Goal: Task Accomplishment & Management: Manage account settings

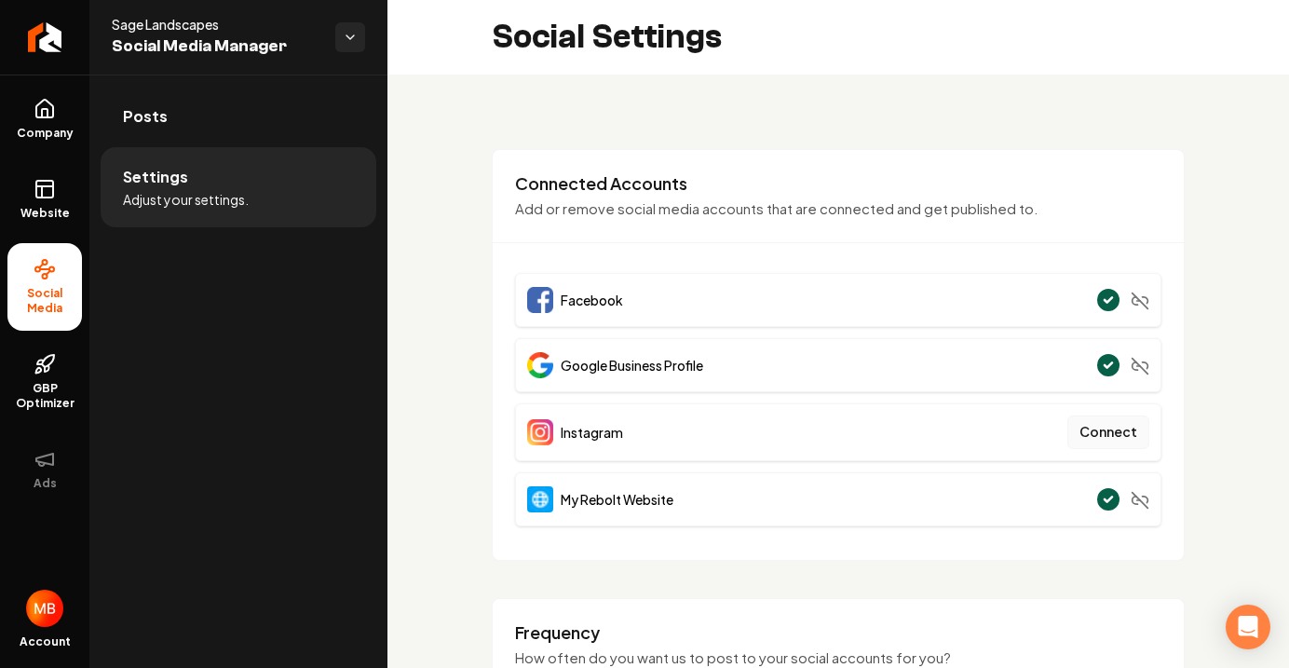
click at [1110, 433] on button "Connect" at bounding box center [1109, 432] width 82 height 34
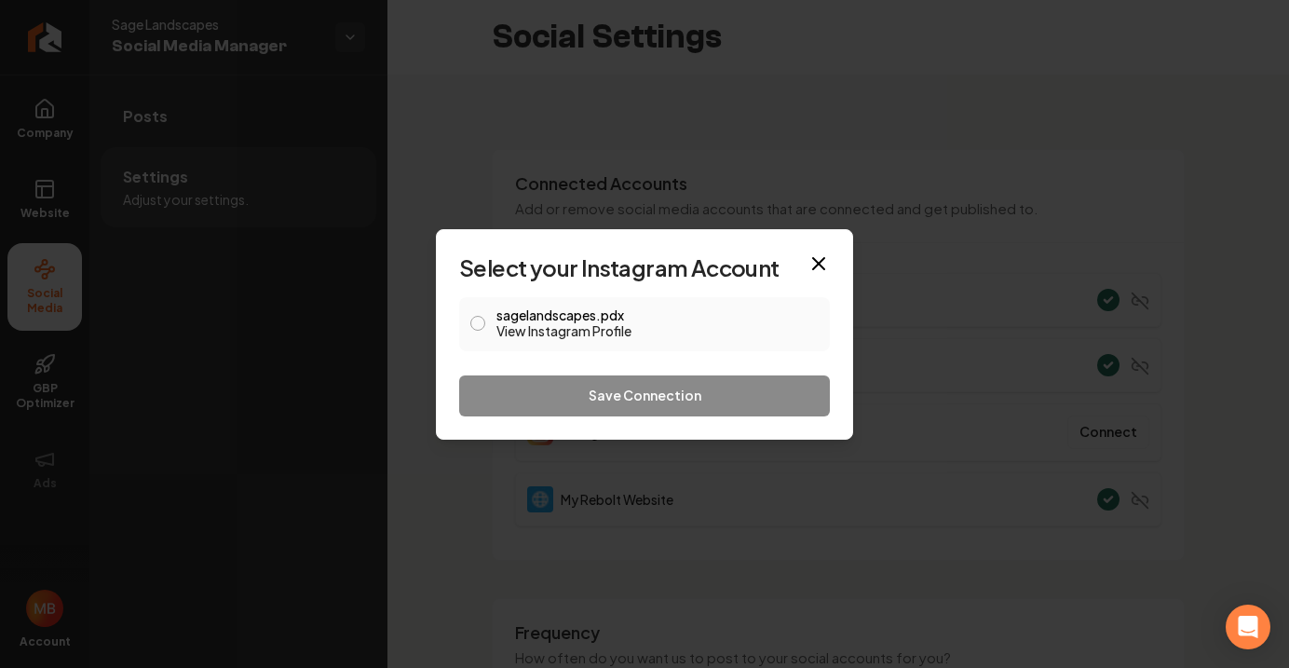
click at [480, 318] on button "sagelandscapes.pdx View Instagram Profile" at bounding box center [477, 323] width 15 height 15
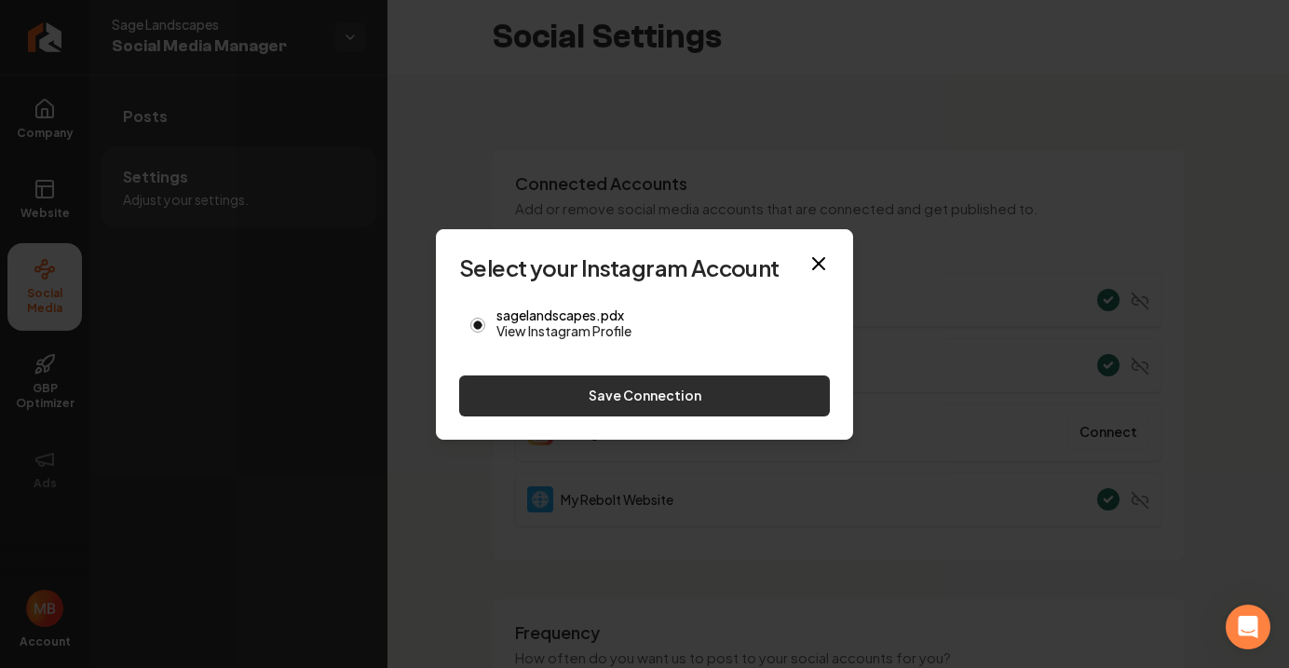
click at [557, 395] on button "Save Connection" at bounding box center [644, 395] width 371 height 41
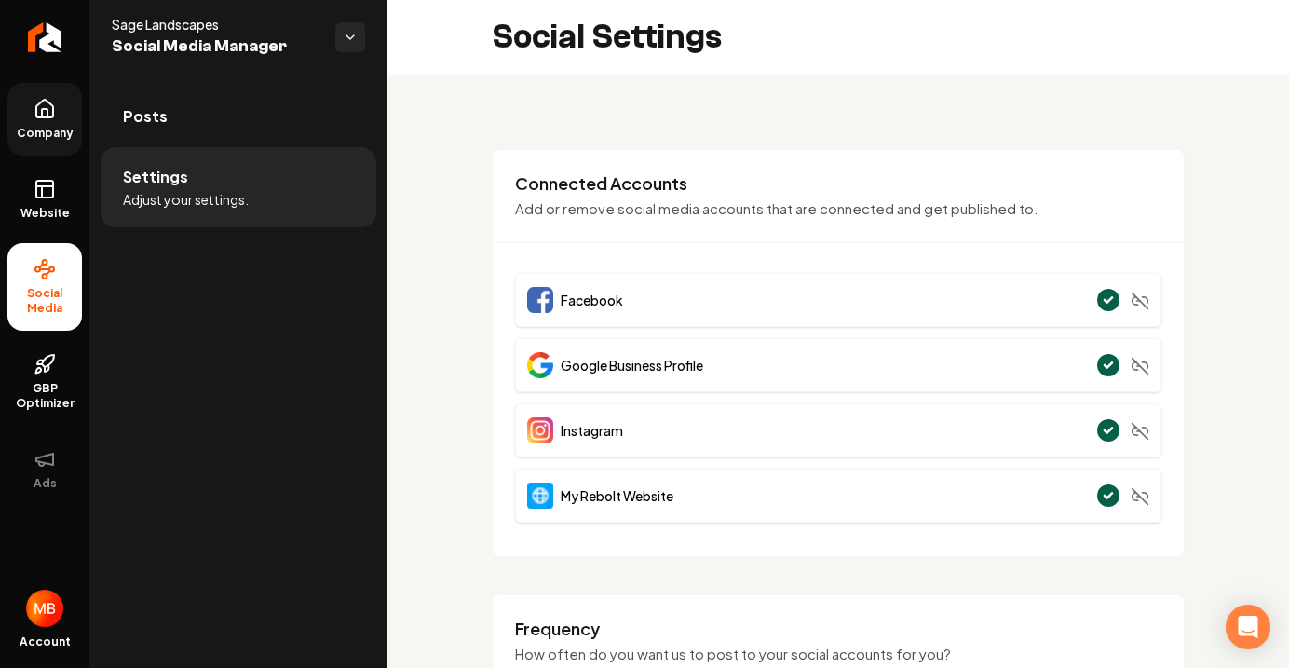
click at [43, 120] on link "Company" at bounding box center [44, 119] width 75 height 73
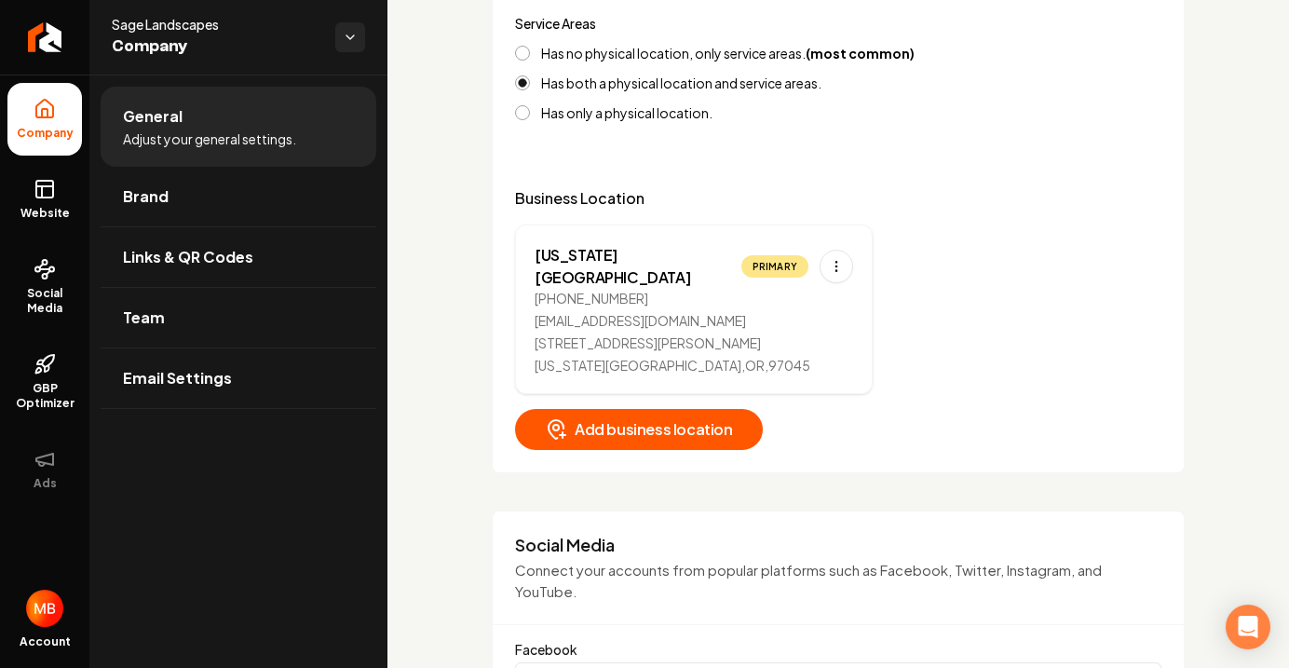
scroll to position [826, 0]
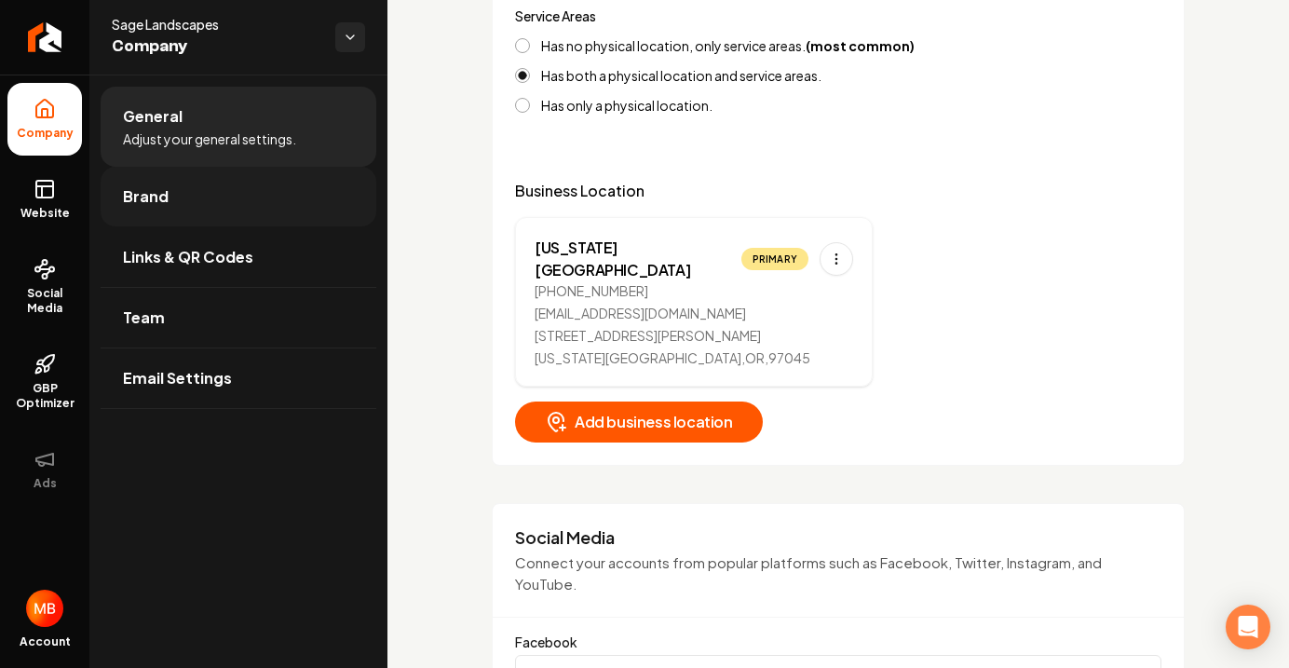
click at [183, 202] on link "Brand" at bounding box center [239, 197] width 276 height 60
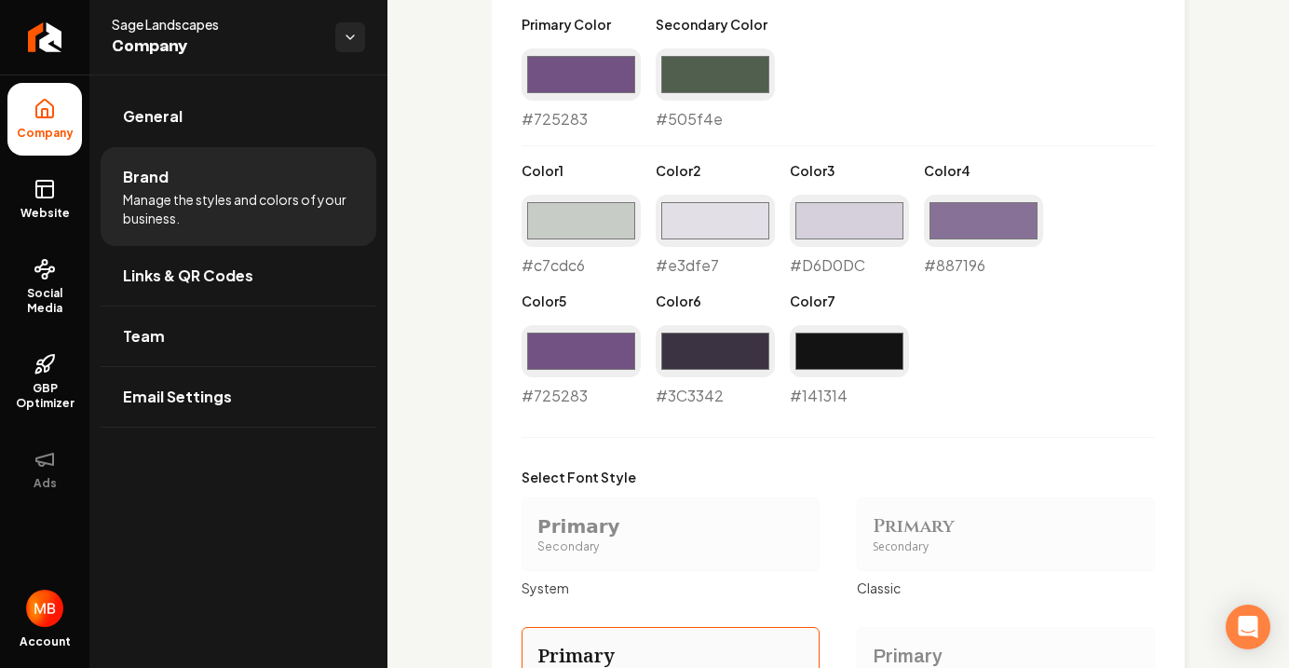
scroll to position [1574, 0]
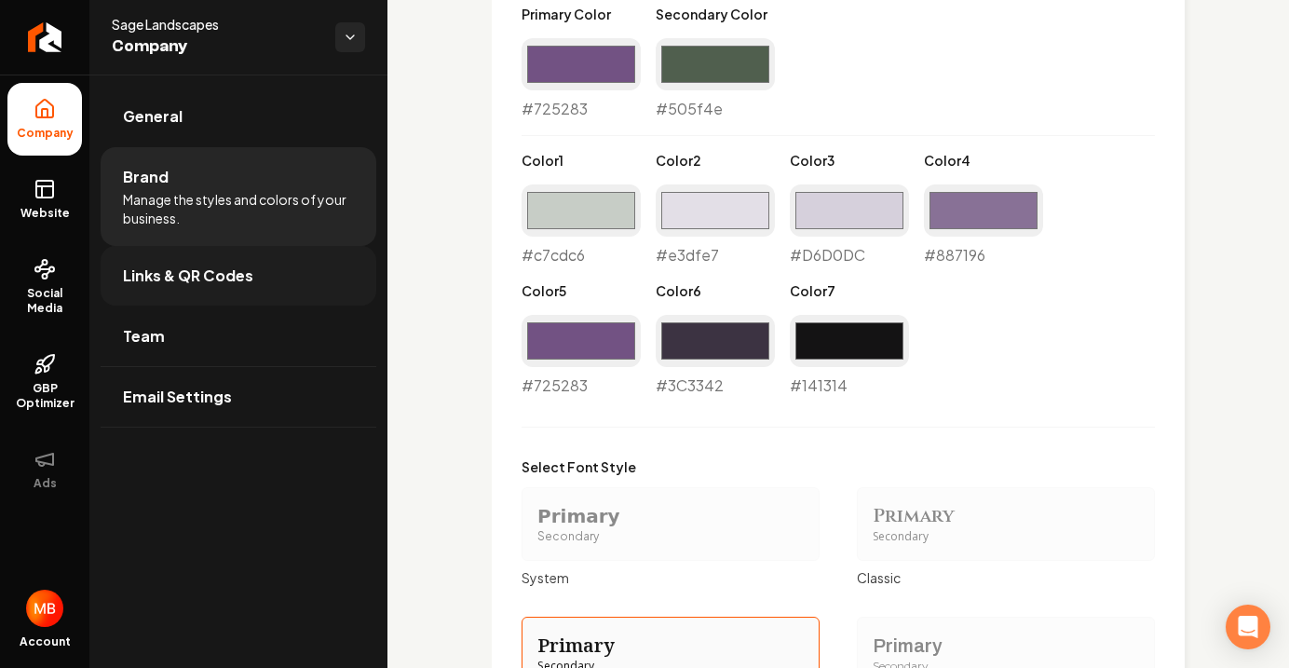
click at [261, 268] on link "Links & QR Codes" at bounding box center [239, 276] width 276 height 60
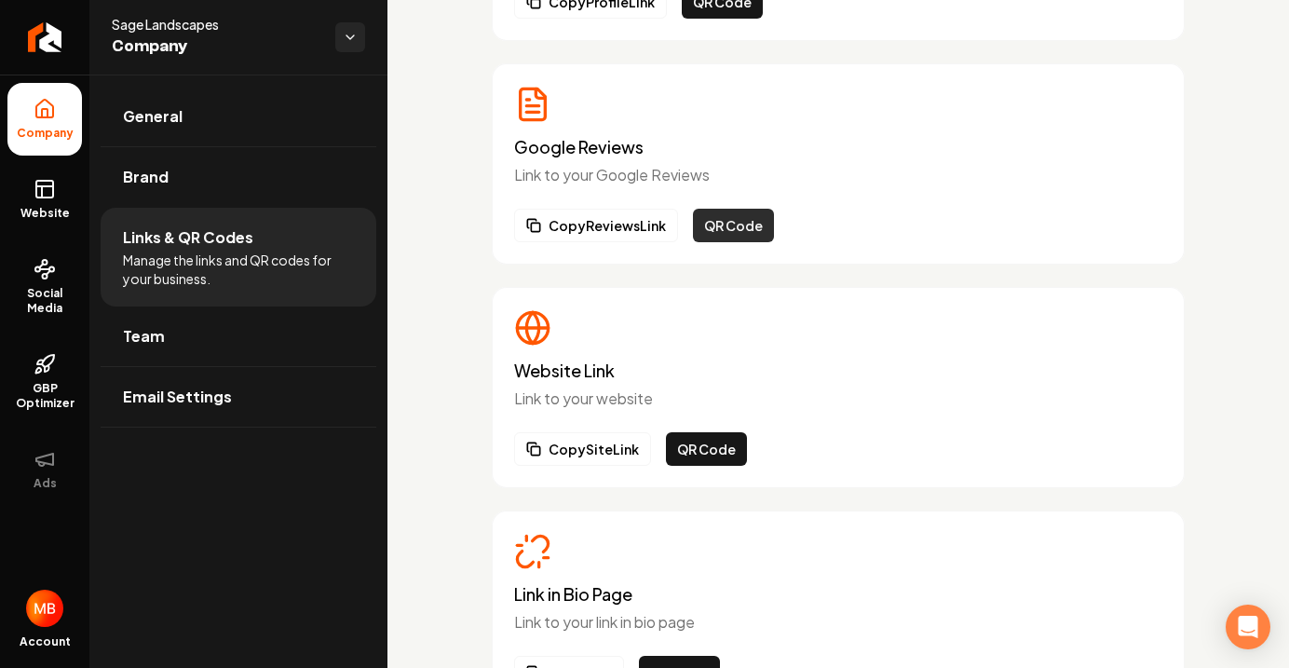
scroll to position [368, 0]
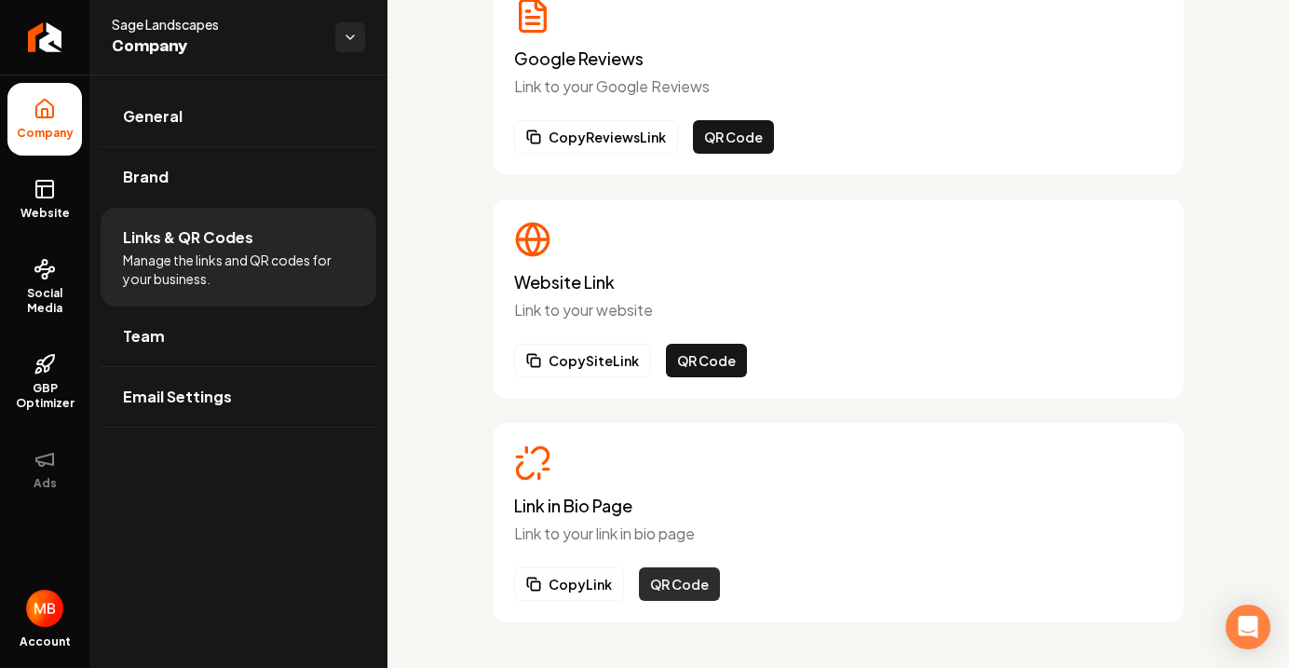
click at [693, 590] on button "QR Code" at bounding box center [679, 584] width 81 height 34
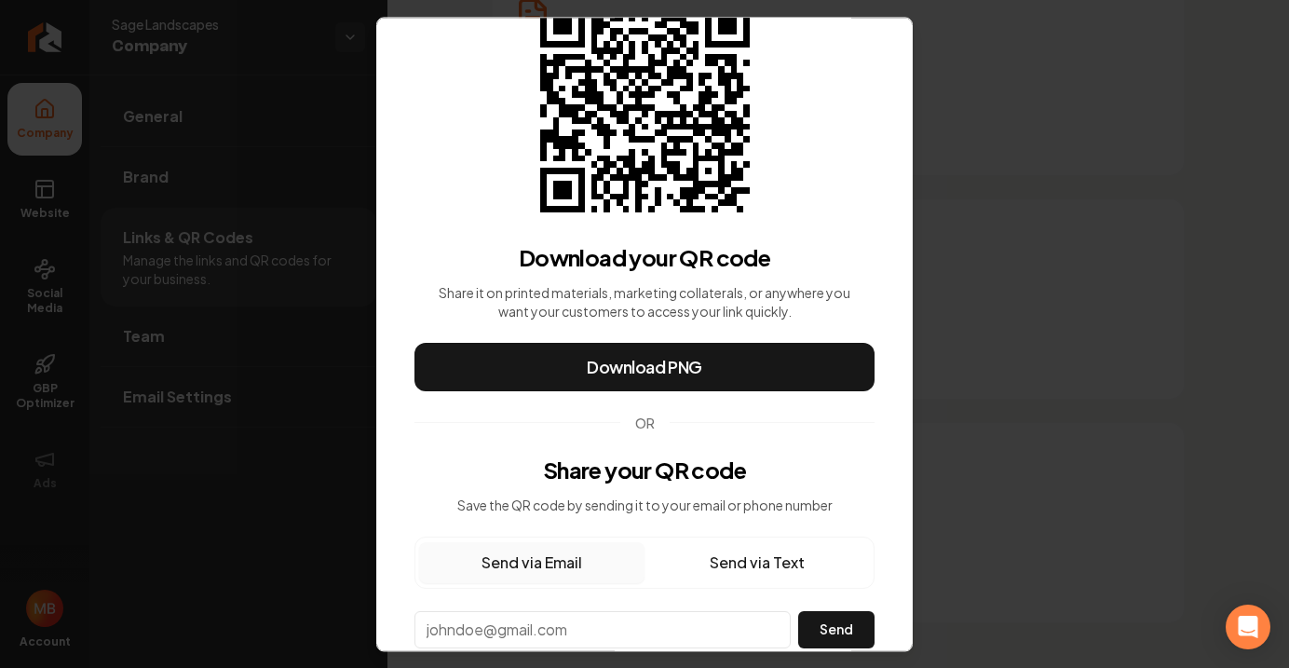
scroll to position [0, 0]
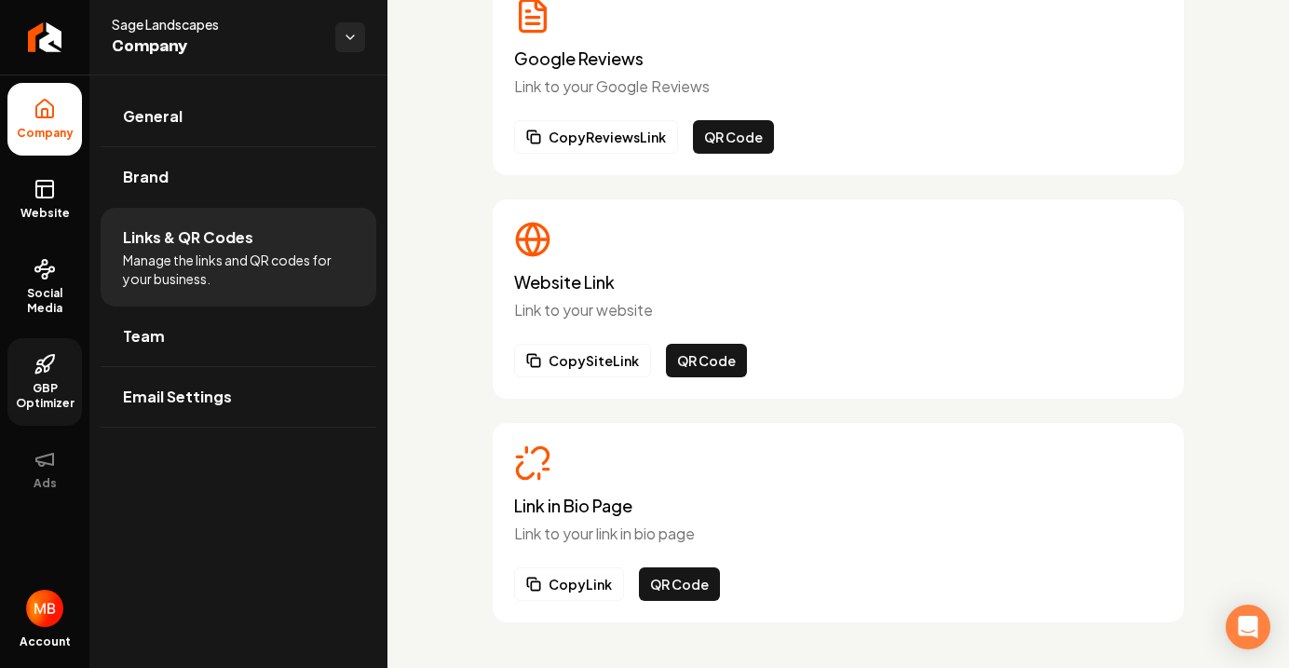
click at [41, 380] on link "GBP Optimizer" at bounding box center [44, 382] width 75 height 88
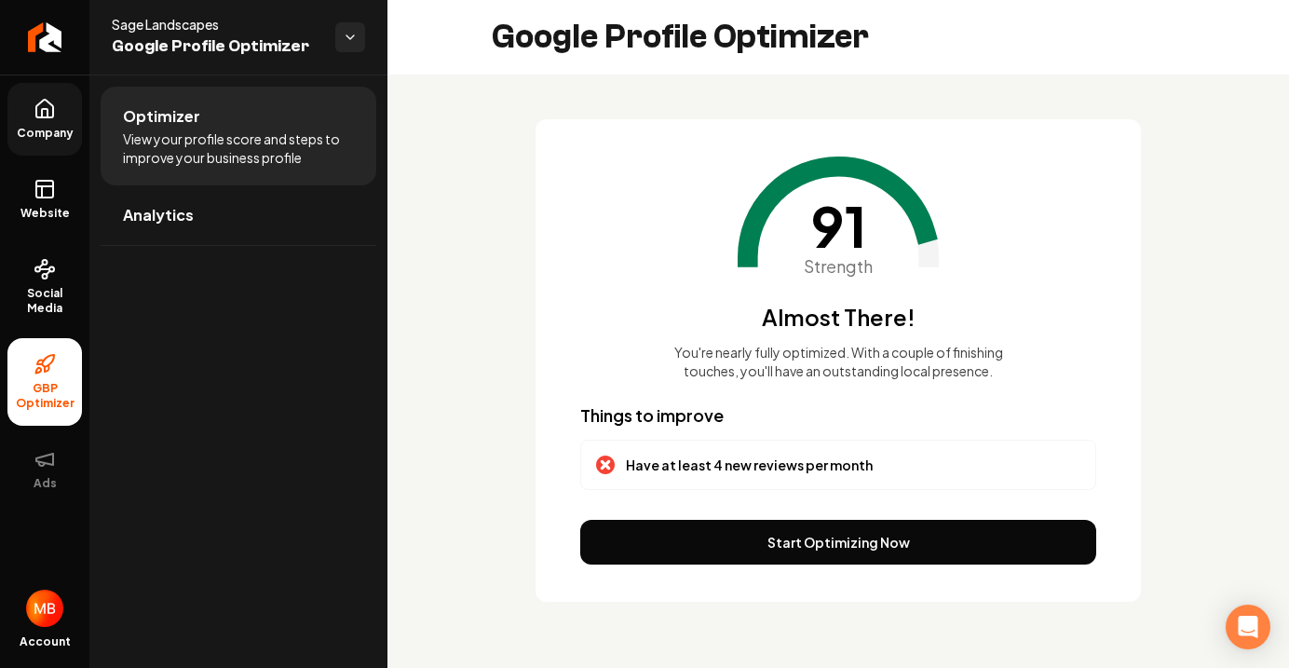
click at [55, 117] on icon at bounding box center [45, 109] width 22 height 22
